Goal: Information Seeking & Learning: Find specific fact

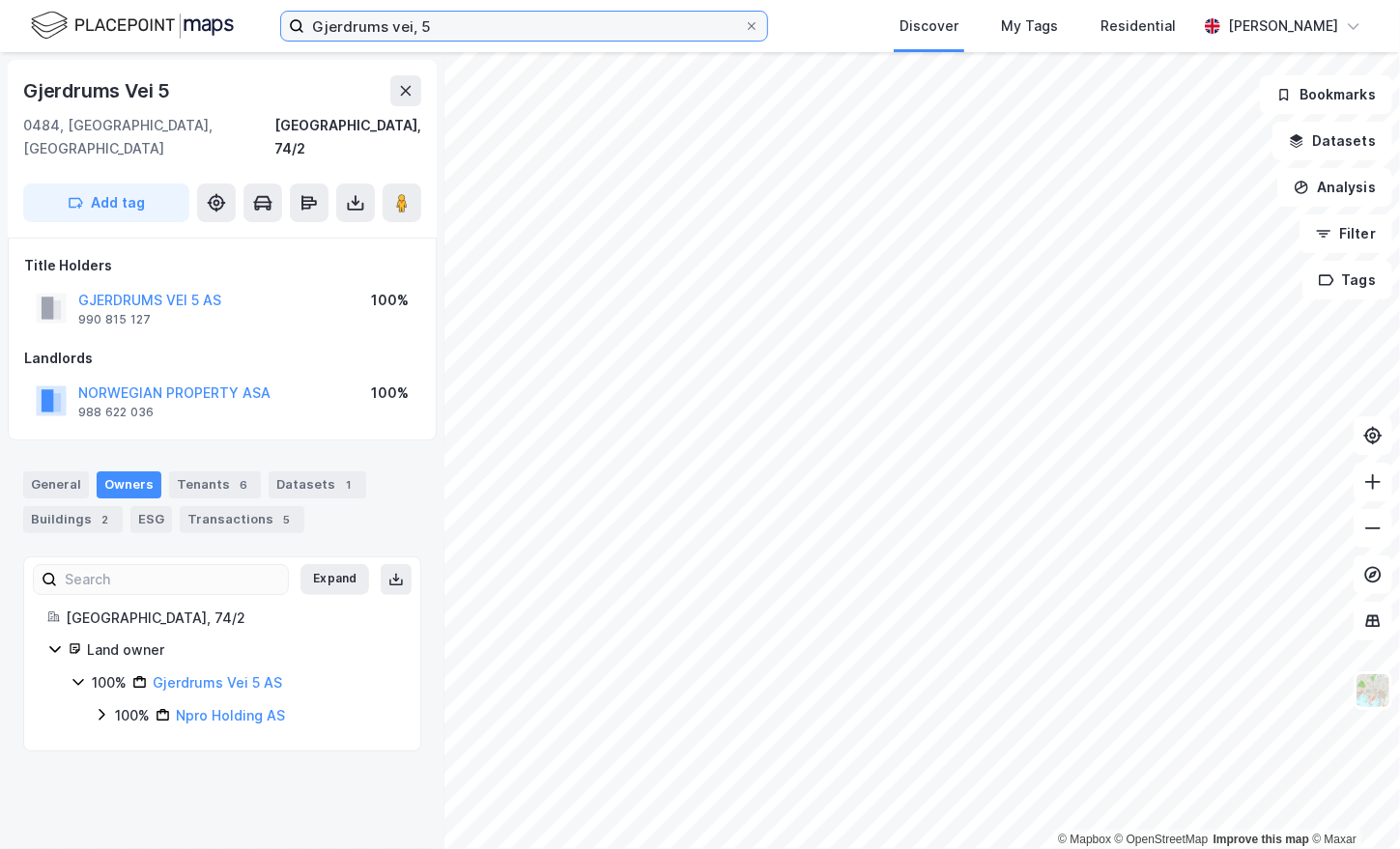
click at [436, 20] on input "Gjerdrums vei, 5" at bounding box center [524, 26] width 440 height 29
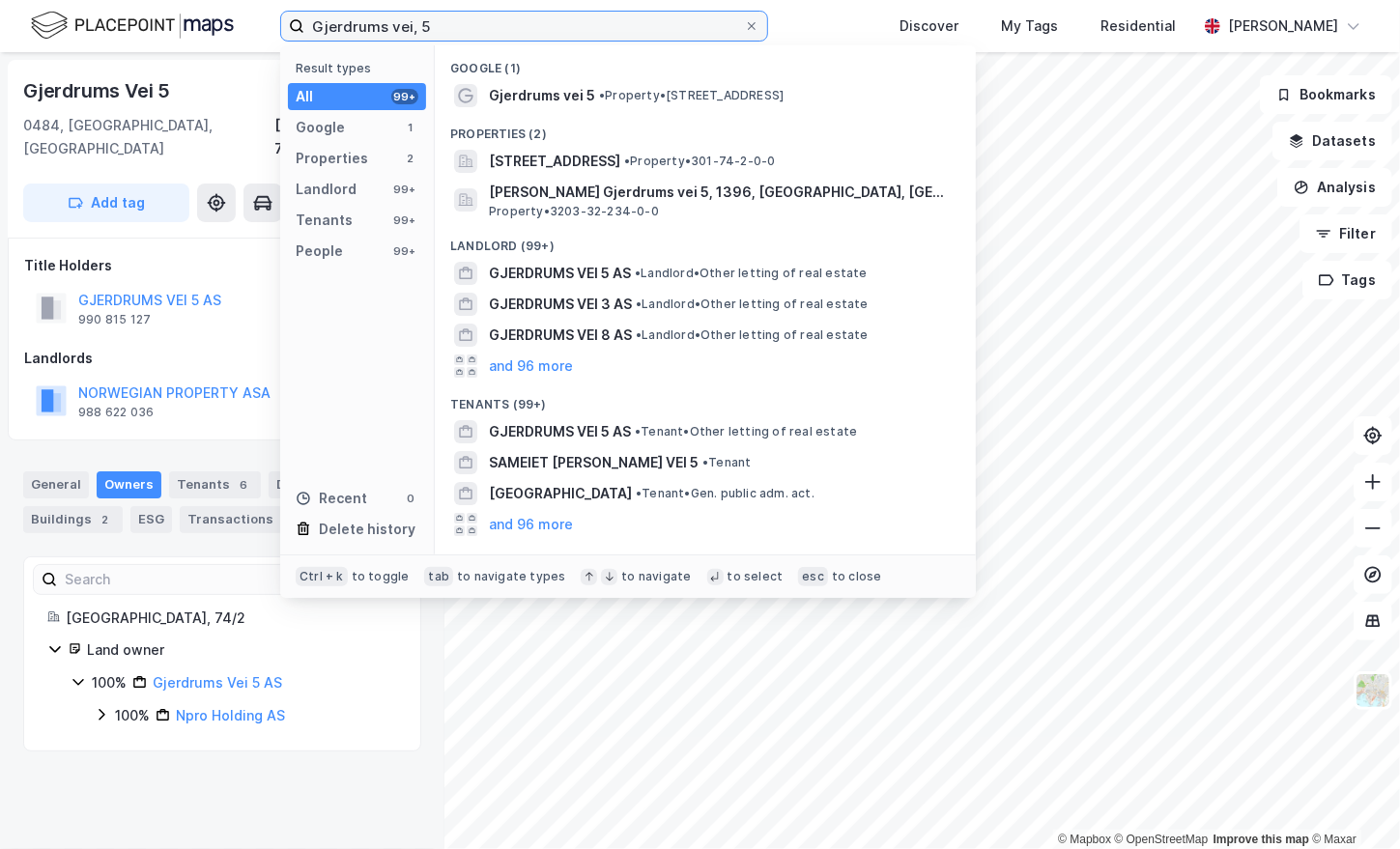
click at [436, 20] on input "Gjerdrums vei, 5" at bounding box center [524, 26] width 440 height 29
paste input "[STREET_ADDRESS]"
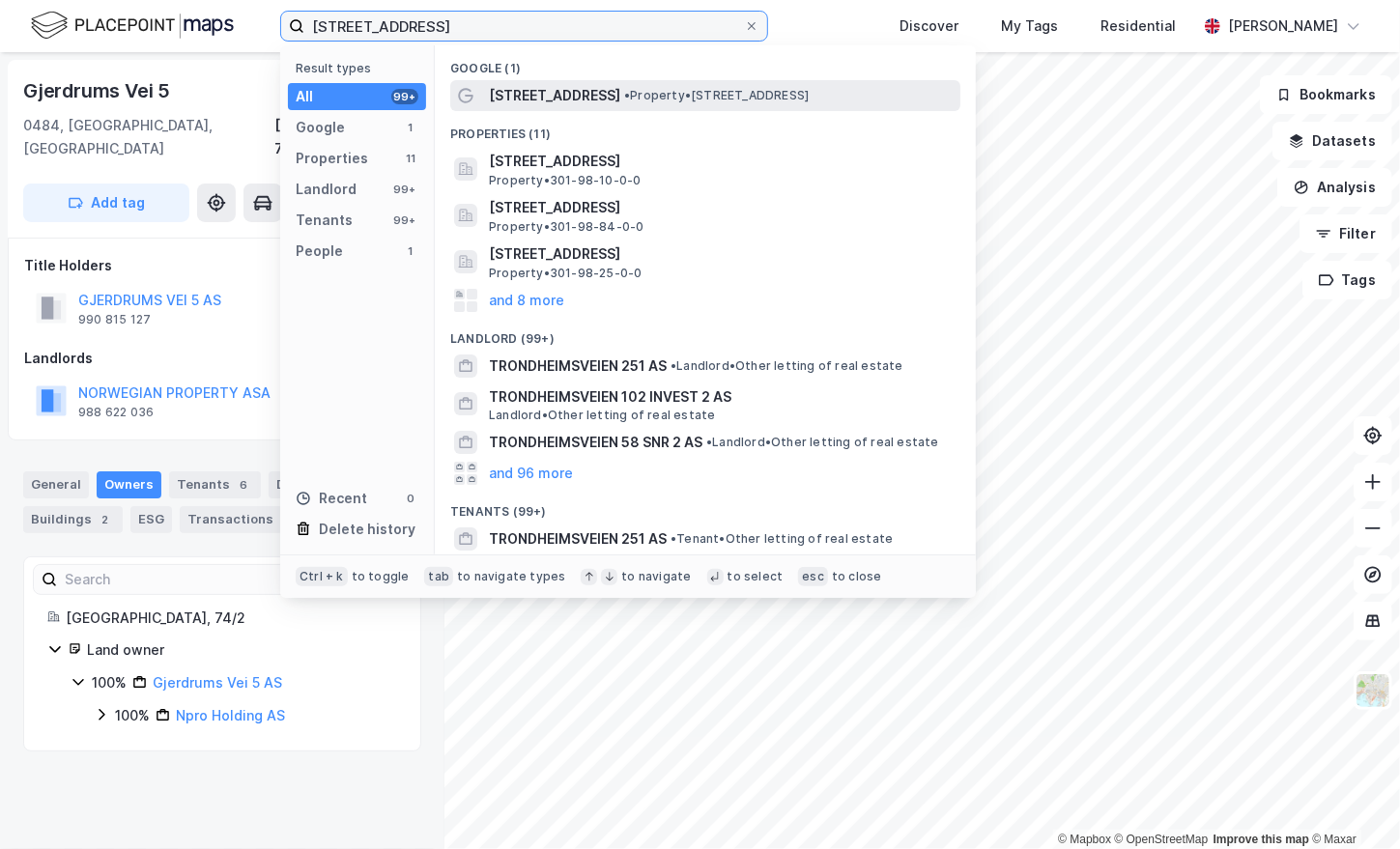
type input "[STREET_ADDRESS]"
click at [575, 98] on span "[STREET_ADDRESS]" at bounding box center [555, 95] width 132 height 23
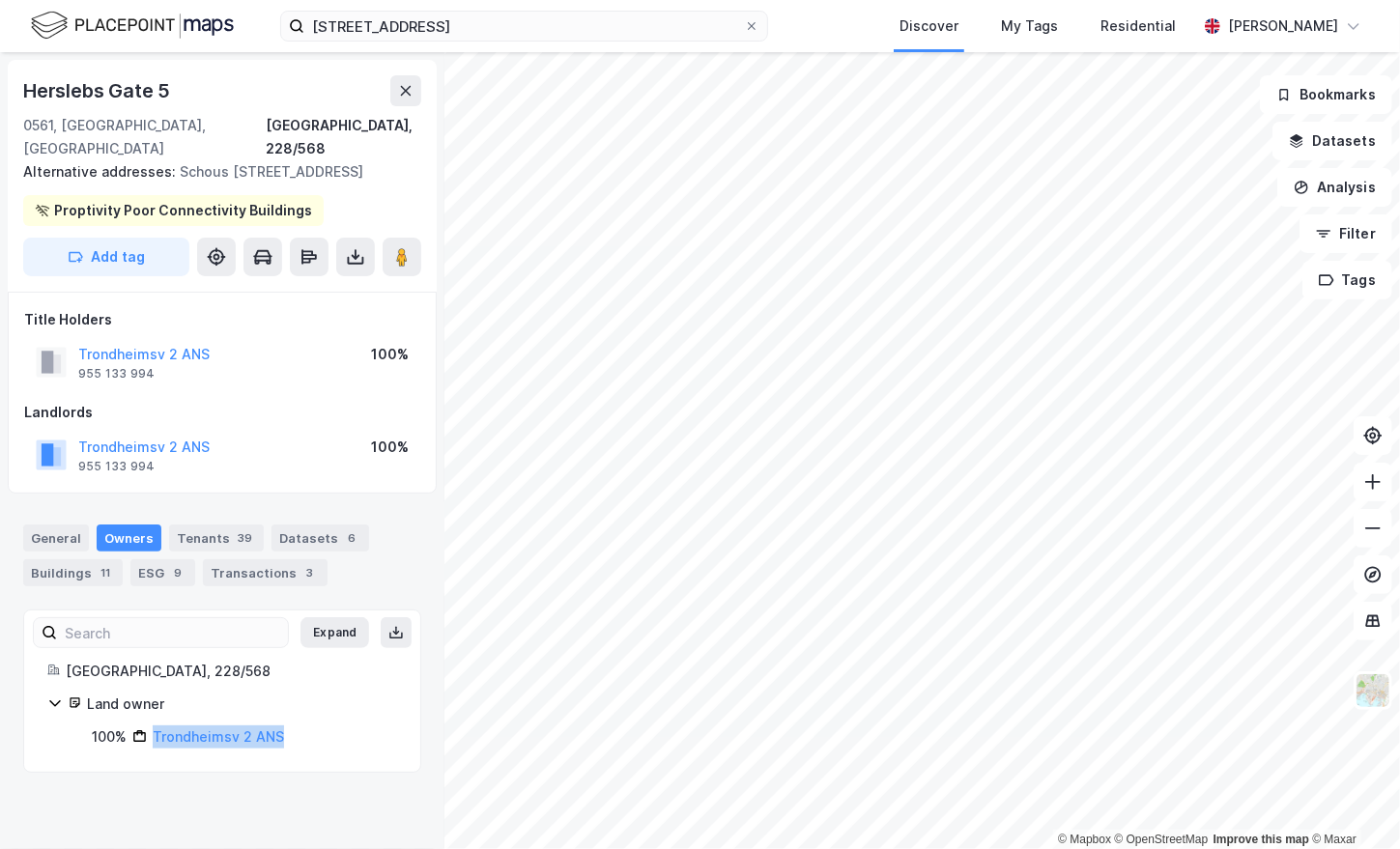
drag, startPoint x: 284, startPoint y: 712, endPoint x: 152, endPoint y: 713, distance: 132.0
click at [152, 725] on div "100% Trondheimsv 2 ANS" at bounding box center [245, 736] width 305 height 23
copy link "Trondheimsv 2 ANS"
